Goal: Task Accomplishment & Management: Use online tool/utility

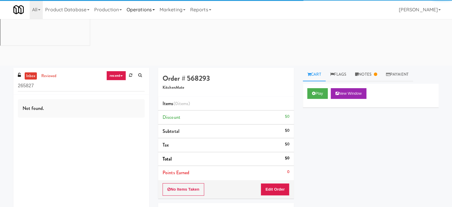
click at [145, 8] on link "Operations" at bounding box center [140, 9] width 33 height 19
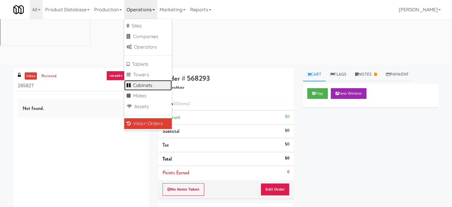
click at [145, 88] on link "Cabinets" at bounding box center [148, 85] width 48 height 11
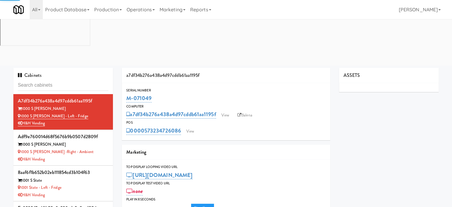
type input "3"
click at [77, 80] on input "text" at bounding box center [63, 85] width 91 height 11
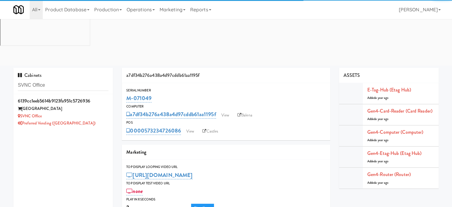
type input "SVNC Office"
click at [94, 119] on div "Preferred Vending ([GEOGRAPHIC_DATA])" at bounding box center [63, 122] width 91 height 7
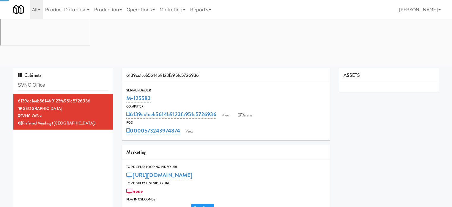
type input "3"
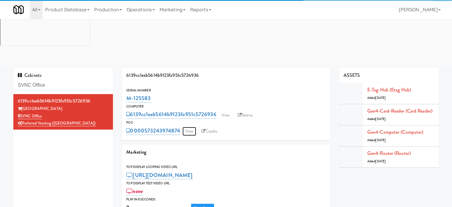
click at [191, 127] on link "View" at bounding box center [190, 131] width 14 height 9
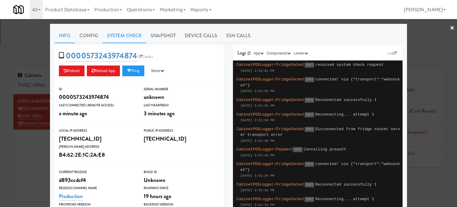
click at [125, 35] on link "System Check" at bounding box center [124, 35] width 43 height 15
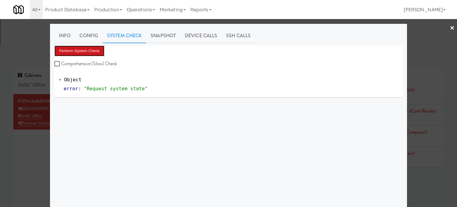
click at [87, 51] on button "Perform System Check" at bounding box center [79, 50] width 50 height 11
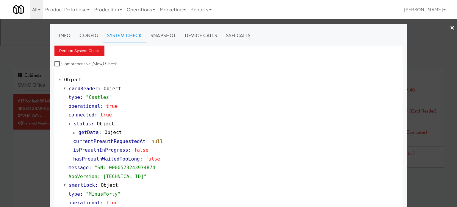
click at [27, 111] on div at bounding box center [228, 103] width 457 height 207
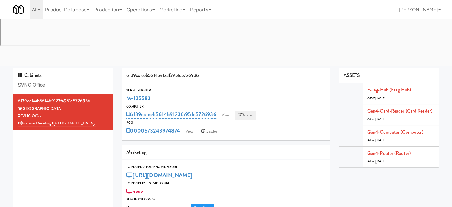
click at [247, 111] on link "Balena" at bounding box center [245, 115] width 21 height 9
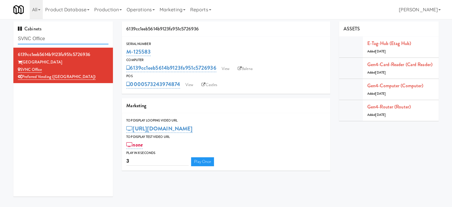
click at [65, 40] on input "SVNC Office" at bounding box center [63, 38] width 91 height 11
click at [66, 40] on input "SVNC Office" at bounding box center [63, 38] width 91 height 11
click at [67, 40] on input "SVNC Office" at bounding box center [63, 38] width 91 height 11
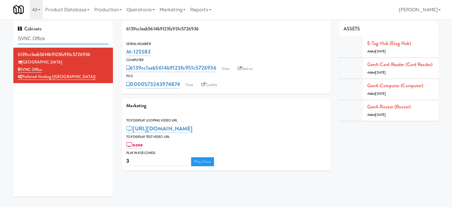
paste input "Phase II - Combo Cooler"
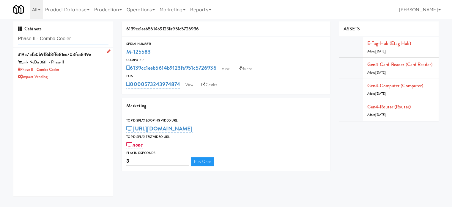
type input "Phase II - Combo Cooler"
drag, startPoint x: 85, startPoint y: 72, endPoint x: 123, endPoint y: 72, distance: 38.0
click at [87, 72] on div "Phase II - Combo Cooler" at bounding box center [63, 69] width 91 height 7
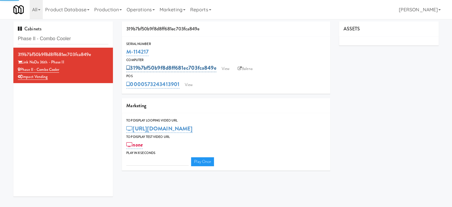
type input "3"
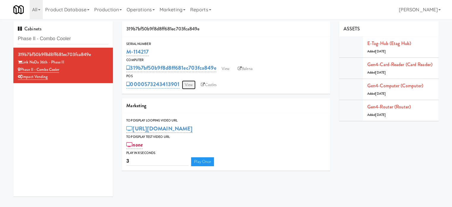
click at [191, 86] on link "View" at bounding box center [189, 84] width 14 height 9
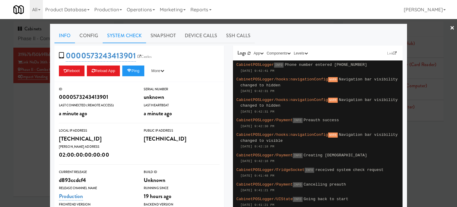
click at [125, 36] on link "System Check" at bounding box center [124, 35] width 43 height 15
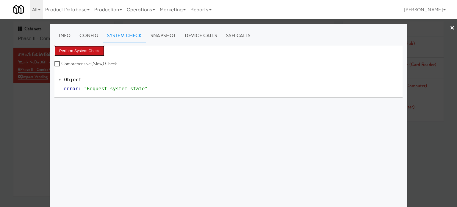
click at [84, 51] on button "Perform System Check" at bounding box center [79, 50] width 50 height 11
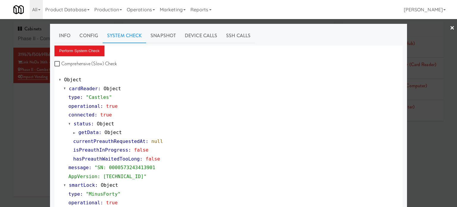
drag, startPoint x: 432, startPoint y: 129, endPoint x: 363, endPoint y: 107, distance: 72.0
click at [432, 129] on div at bounding box center [228, 103] width 457 height 207
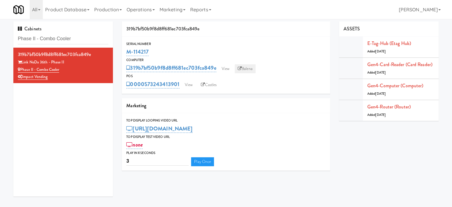
click at [249, 70] on link "Balena" at bounding box center [245, 68] width 21 height 9
click at [78, 36] on input "Phase II - Combo Cooler" at bounding box center [63, 38] width 91 height 11
click at [79, 37] on input "Phase II - Combo Cooler" at bounding box center [63, 38] width 91 height 11
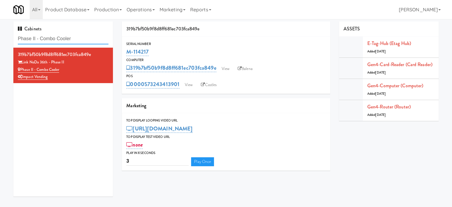
paste input "Eleven55 - Pantry"
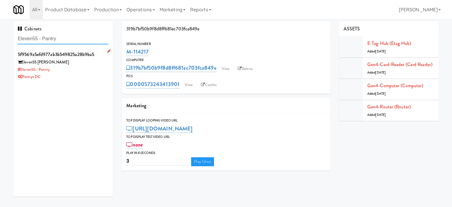
type input "Eleven55 - Pantry"
click at [84, 70] on div "Eleven55 - Pantry" at bounding box center [63, 69] width 91 height 7
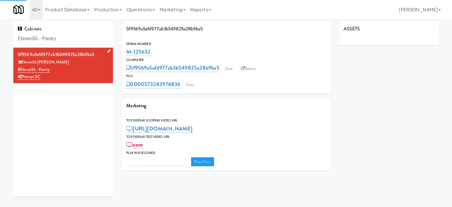
type input "3"
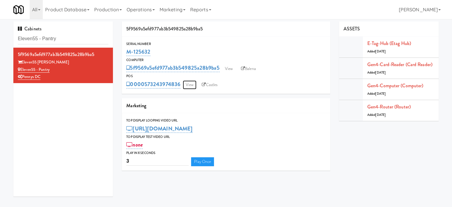
click at [193, 88] on link "View" at bounding box center [190, 84] width 14 height 9
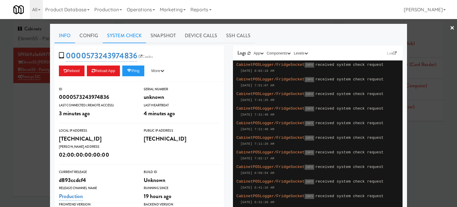
drag, startPoint x: 113, startPoint y: 34, endPoint x: 118, endPoint y: 39, distance: 7.2
click at [113, 34] on link "System Check" at bounding box center [124, 35] width 43 height 15
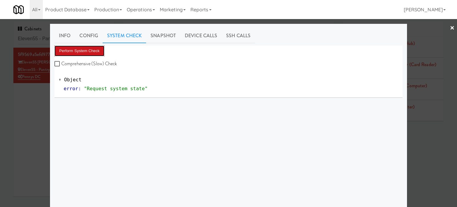
click at [89, 49] on button "Perform System Check" at bounding box center [79, 50] width 50 height 11
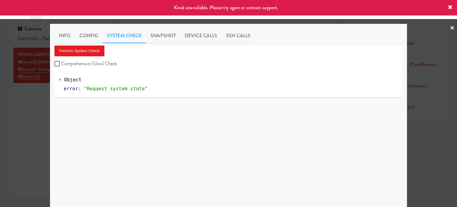
click at [36, 100] on div at bounding box center [228, 103] width 457 height 207
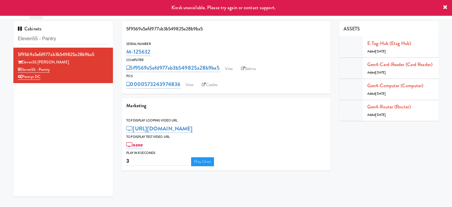
drag, startPoint x: 413, startPoint y: 159, endPoint x: 391, endPoint y: 150, distance: 24.2
click at [413, 159] on div "5f9569a5efd977ab3b549825a28b9ba5 Serial Number M-125632 Computer 5f9569a5efd977…" at bounding box center [280, 97] width 326 height 153
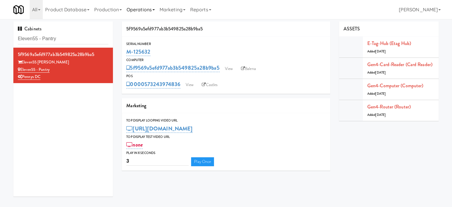
click at [140, 10] on link "Operations" at bounding box center [140, 9] width 33 height 19
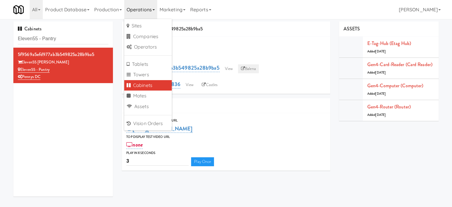
click at [250, 68] on link "Balena" at bounding box center [248, 68] width 21 height 9
